Goal: Check status: Check status

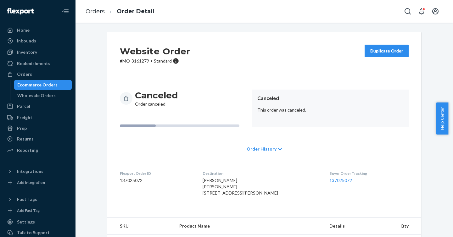
scroll to position [13, 0]
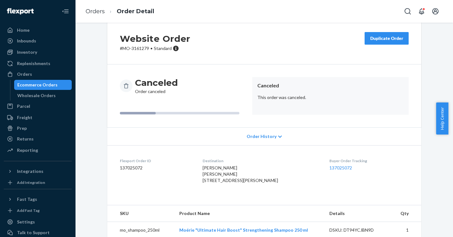
click at [301, 59] on div "Website Order # MO-3161279 • Standard Duplicate Order" at bounding box center [264, 41] width 314 height 45
click at [301, 61] on div "Website Order # MO-3161279 • Standard Duplicate Order" at bounding box center [264, 41] width 314 height 45
click at [290, 62] on div "Website Order # MO-3161279 • Standard Duplicate Order" at bounding box center [264, 41] width 314 height 45
click at [270, 52] on div "Website Order # MO-3161279 • Standard Duplicate Order" at bounding box center [264, 41] width 314 height 45
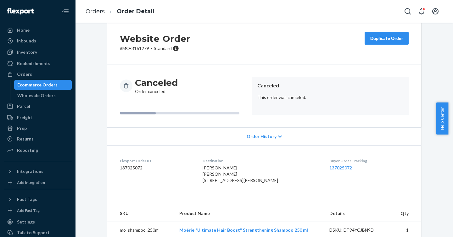
click at [263, 73] on div "Canceled Order canceled Canceled This order was canceled." at bounding box center [264, 95] width 314 height 63
click at [249, 49] on div "Website Order # MO-3161279 • Standard Duplicate Order" at bounding box center [264, 41] width 314 height 45
click at [248, 53] on div "Website Order # MO-3161279 • Standard Duplicate Order" at bounding box center [264, 41] width 314 height 45
click at [250, 58] on div "Website Order # MO-3161279 • Standard Duplicate Order" at bounding box center [264, 41] width 314 height 45
drag, startPoint x: 249, startPoint y: 53, endPoint x: 252, endPoint y: 61, distance: 8.7
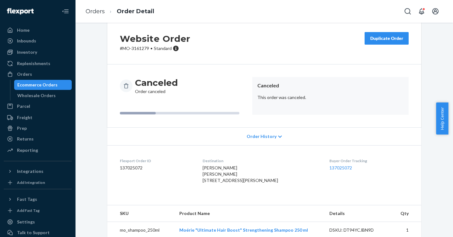
click at [252, 61] on div "Website Order # MO-3161279 • Standard Duplicate Order" at bounding box center [264, 41] width 314 height 45
click at [198, 41] on div "Website Order # MO-3161279 • Standard Duplicate Order" at bounding box center [264, 41] width 314 height 45
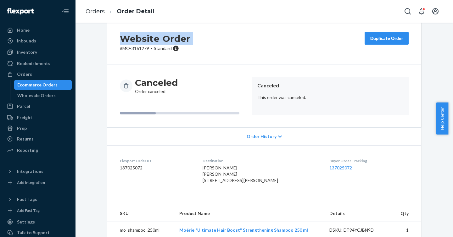
click at [229, 36] on div "Website Order # MO-3161279 • Standard Duplicate Order" at bounding box center [264, 41] width 314 height 45
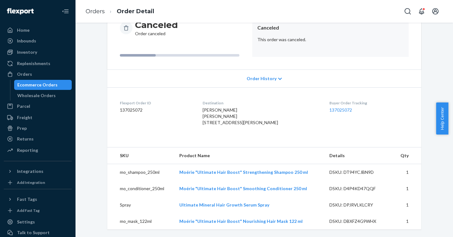
scroll to position [83, 0]
